Goal: Transaction & Acquisition: Download file/media

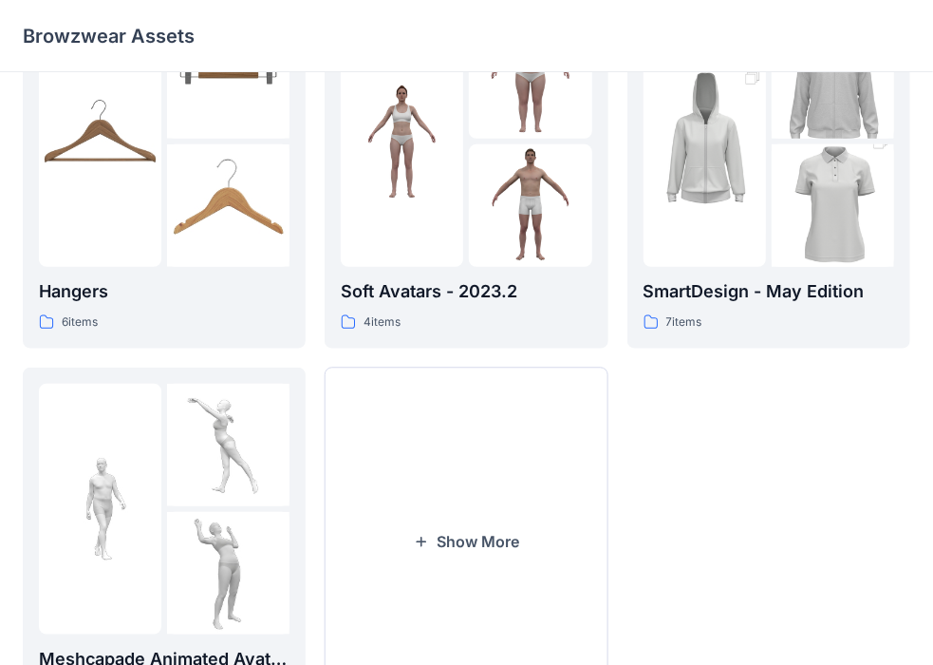
scroll to position [466, 0]
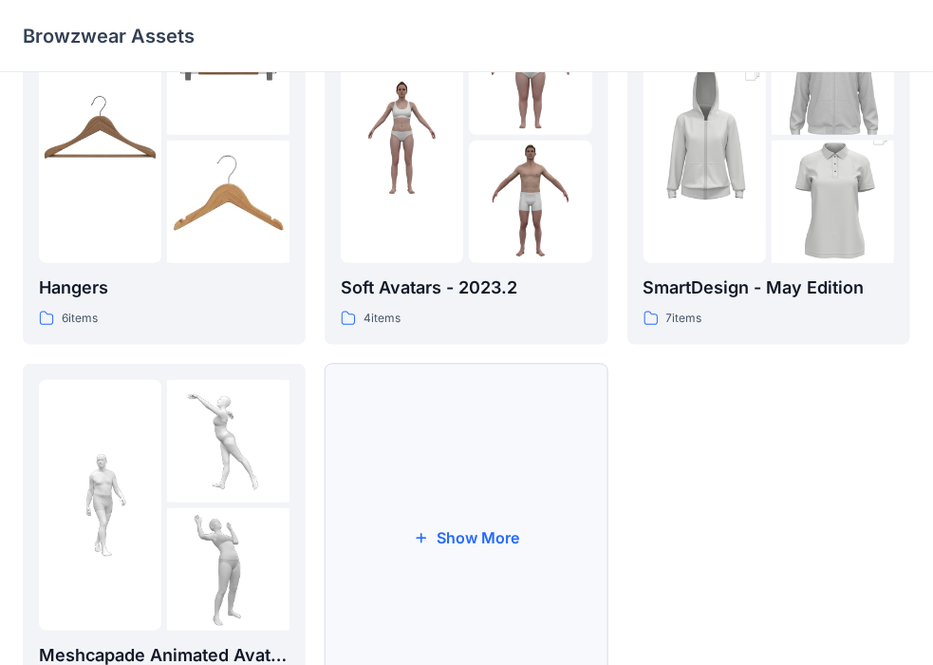
click at [446, 493] on button "Show More" at bounding box center [466, 538] width 283 height 348
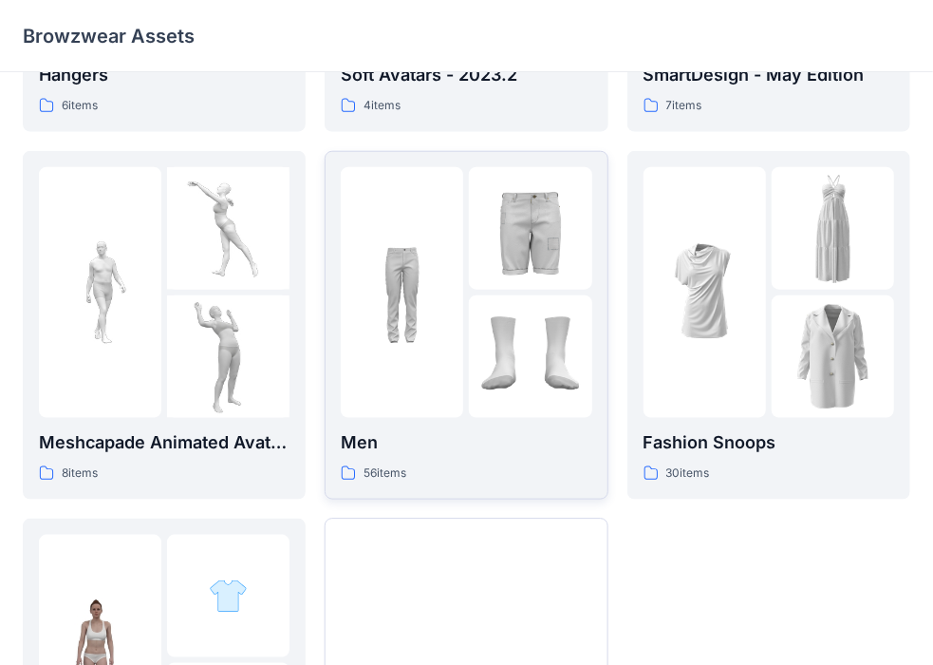
scroll to position [691, 0]
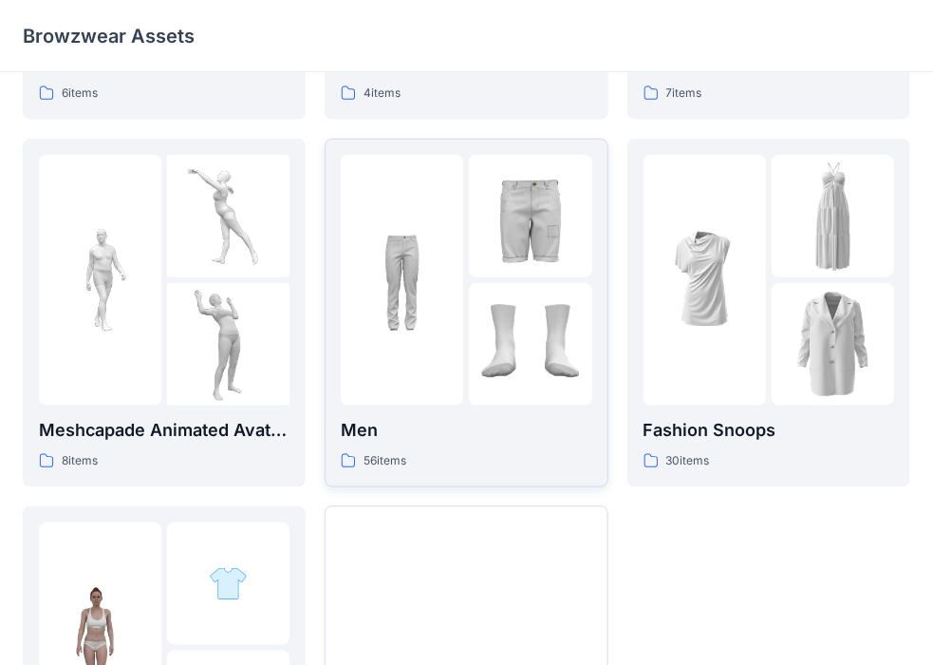
click at [476, 286] on img at bounding box center [530, 344] width 122 height 122
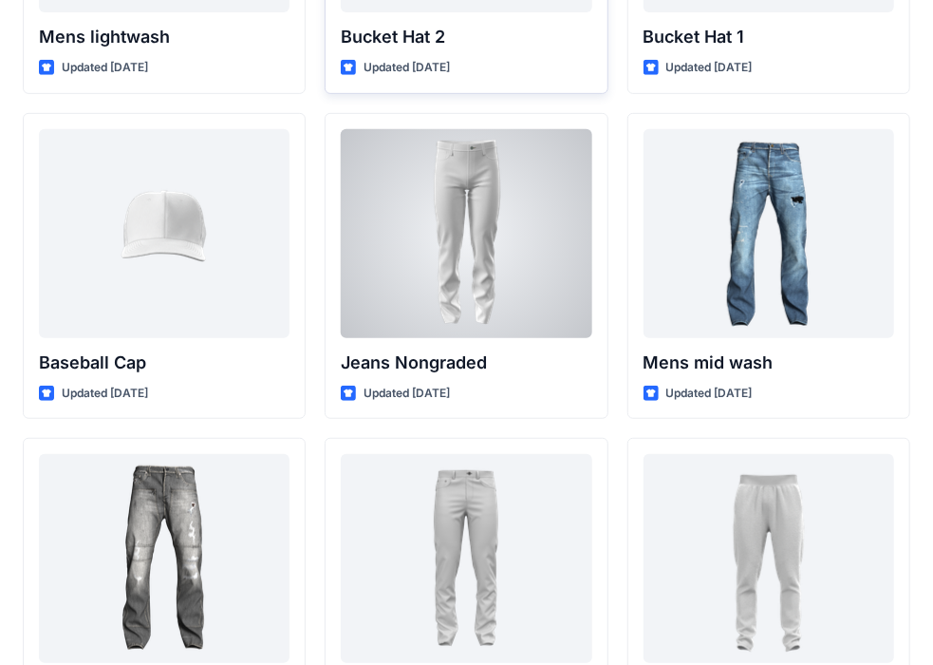
scroll to position [76, 0]
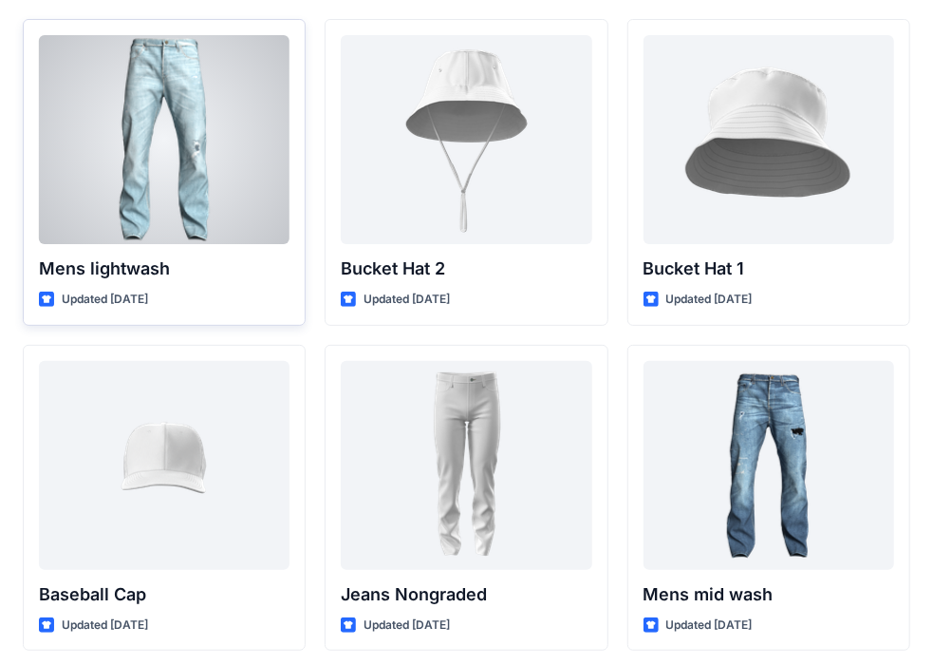
click at [142, 131] on div at bounding box center [164, 139] width 251 height 209
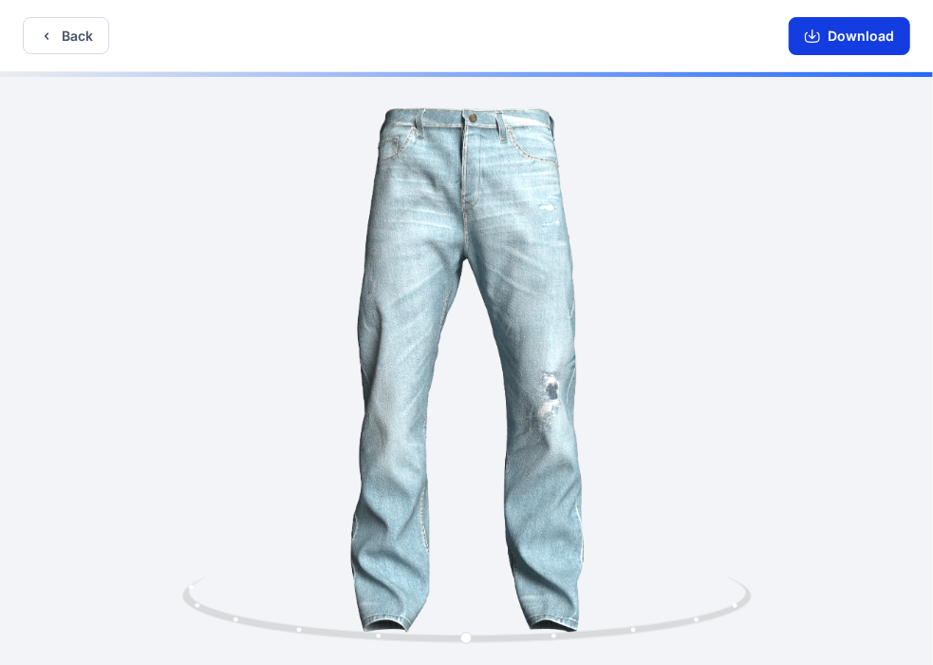
click at [851, 44] on button "Download" at bounding box center [850, 36] width 122 height 38
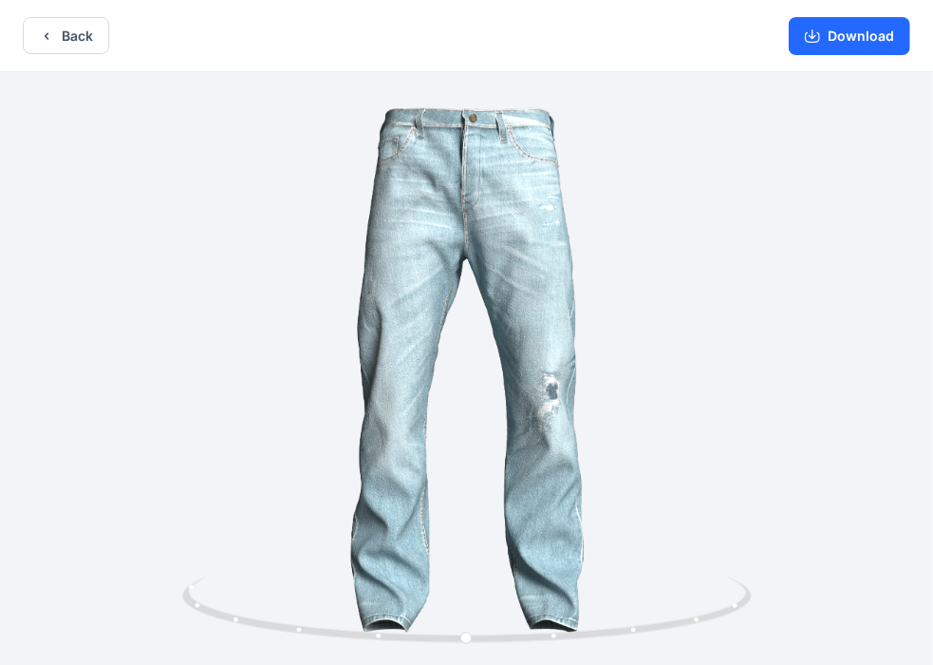
click at [710, 414] on div at bounding box center [466, 370] width 933 height 596
click at [840, 44] on button "Download" at bounding box center [850, 36] width 122 height 38
